Goal: Transaction & Acquisition: Obtain resource

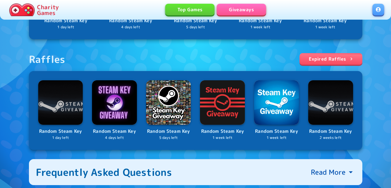
scroll to position [231, 0]
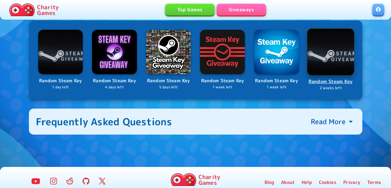
click at [322, 54] on img at bounding box center [330, 51] width 47 height 47
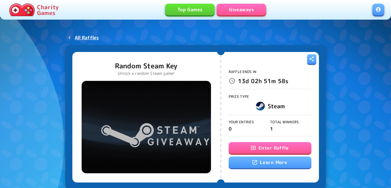
click at [279, 147] on button "Enter Raffle" at bounding box center [269, 148] width 83 height 12
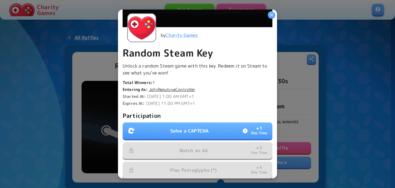
scroll to position [116, 0]
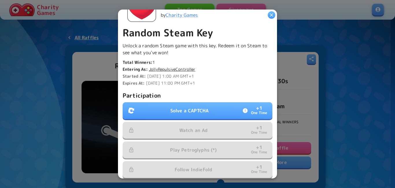
click at [204, 112] on button "Solve a CAPTCHA + 1 One Time" at bounding box center [198, 110] width 150 height 17
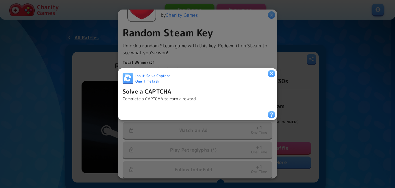
click at [270, 73] on icon "button" at bounding box center [271, 73] width 3 height 3
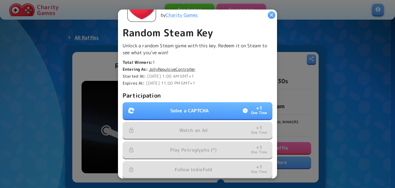
click at [180, 111] on p "Solve a CAPTCHA" at bounding box center [189, 110] width 38 height 7
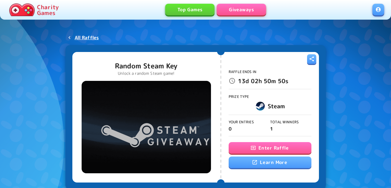
click at [257, 145] on button "Enter Raffle" at bounding box center [269, 148] width 83 height 12
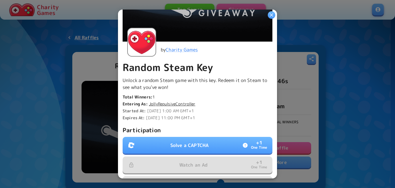
scroll to position [145, 0]
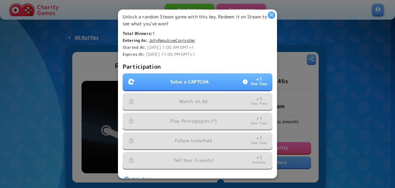
click at [200, 78] on p "Solve a CAPTCHA" at bounding box center [189, 81] width 38 height 7
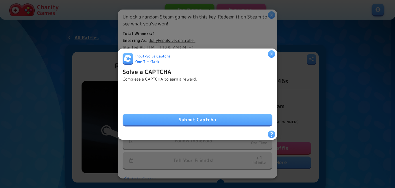
click at [142, 114] on button "Submit Captcha" at bounding box center [198, 120] width 150 height 12
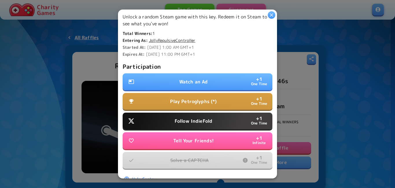
click at [171, 80] on button "Watch an Ad + 1 One Time" at bounding box center [198, 81] width 150 height 17
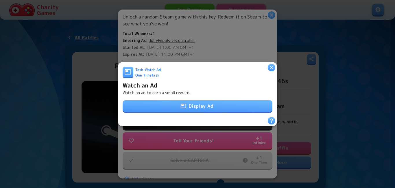
click at [191, 107] on button "Display Ad" at bounding box center [198, 106] width 150 height 12
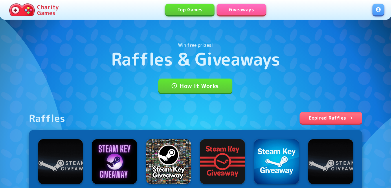
click at [258, 8] on link "Giveaways" at bounding box center [241, 10] width 49 height 12
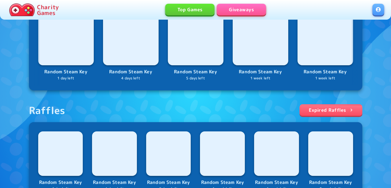
scroll to position [145, 0]
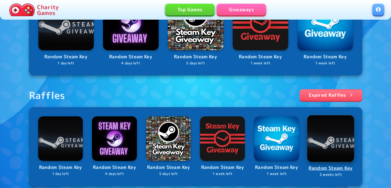
click at [327, 132] on img at bounding box center [330, 138] width 47 height 47
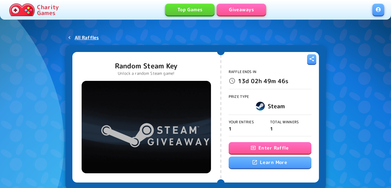
click at [257, 143] on button "Enter Raffle" at bounding box center [269, 148] width 83 height 12
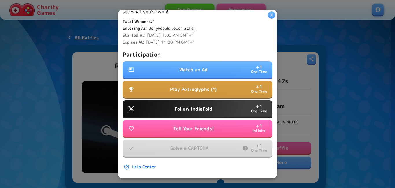
scroll to position [159, 0]
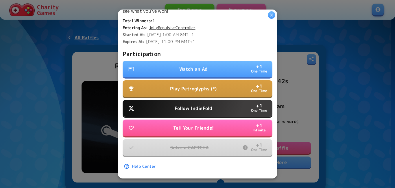
click at [205, 107] on p "Follow IndieFold" at bounding box center [194, 108] width 38 height 7
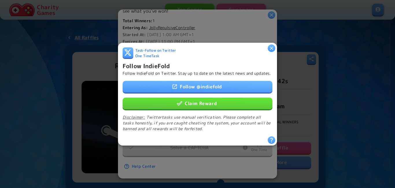
click at [218, 109] on button "Claim Reward" at bounding box center [198, 103] width 150 height 12
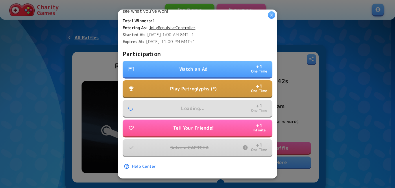
click at [209, 61] on button "Watch an Ad + 1 One Time" at bounding box center [198, 69] width 150 height 17
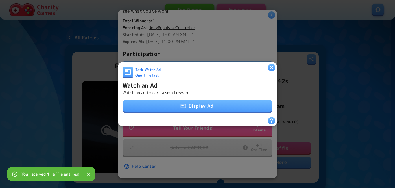
click at [204, 104] on button "Display Ad" at bounding box center [198, 106] width 150 height 12
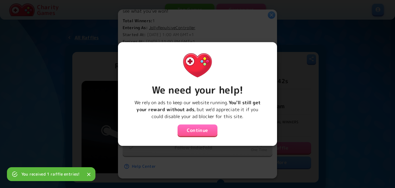
click at [199, 127] on button "Continue" at bounding box center [198, 131] width 40 height 12
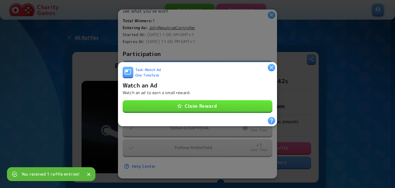
click at [203, 105] on button "Claim Reward" at bounding box center [198, 106] width 150 height 12
